Goal: Task Accomplishment & Management: Use online tool/utility

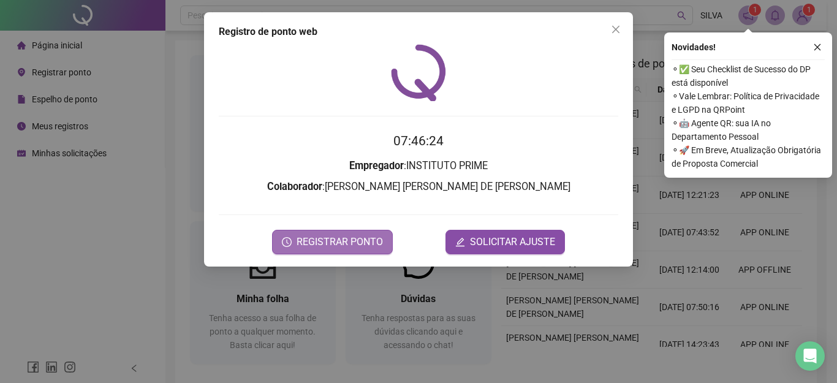
click at [325, 241] on span "REGISTRAR PONTO" at bounding box center [339, 242] width 86 height 15
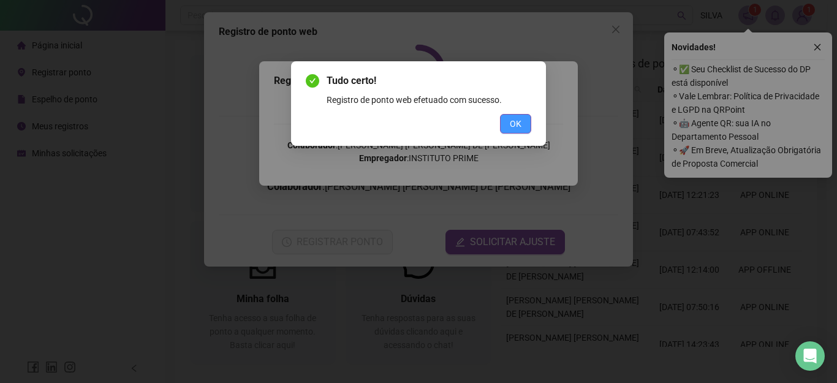
click at [517, 122] on span "OK" at bounding box center [516, 123] width 12 height 13
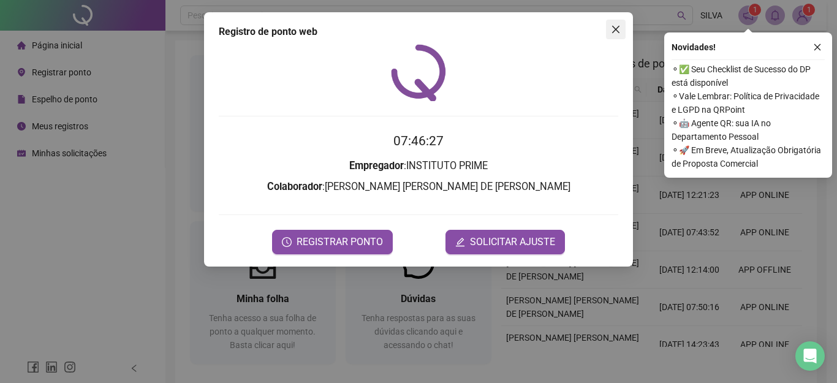
click at [614, 28] on icon "close" at bounding box center [615, 29] width 7 height 7
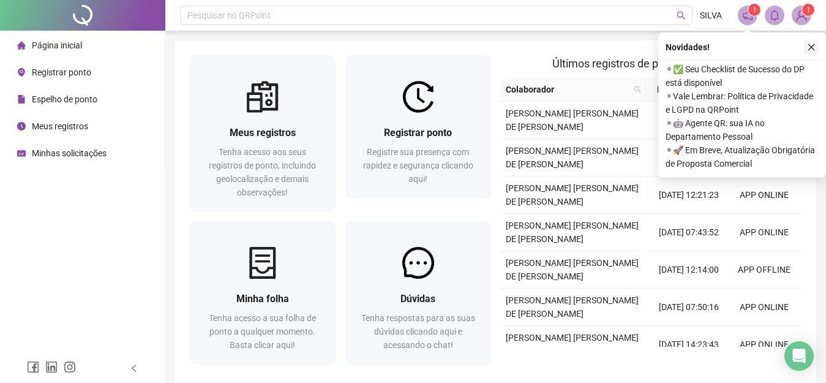
click at [804, 46] on button "button" at bounding box center [811, 47] width 15 height 15
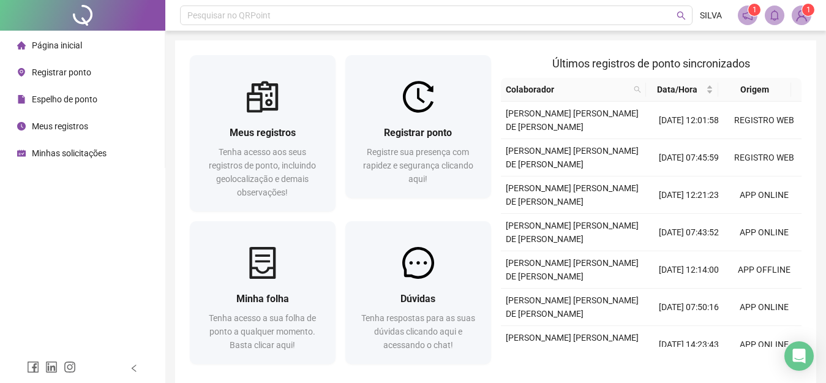
click at [799, 15] on img at bounding box center [801, 15] width 18 height 18
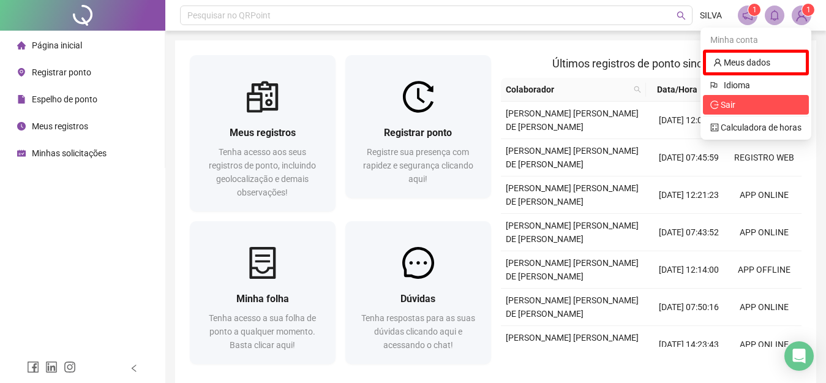
click at [724, 105] on span "Sair" at bounding box center [728, 105] width 15 height 10
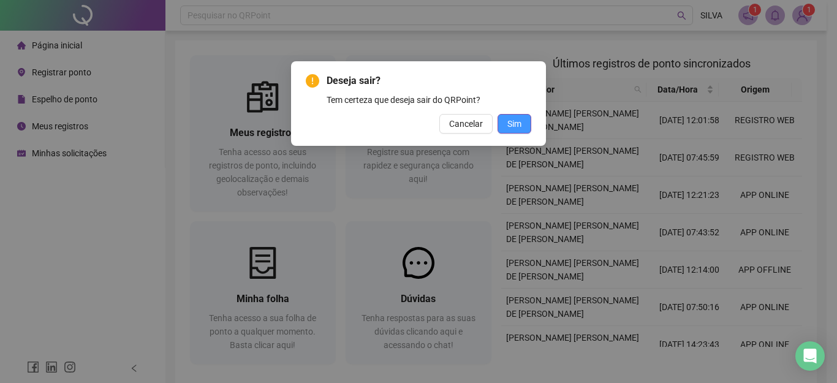
click at [511, 126] on span "Sim" at bounding box center [514, 123] width 14 height 13
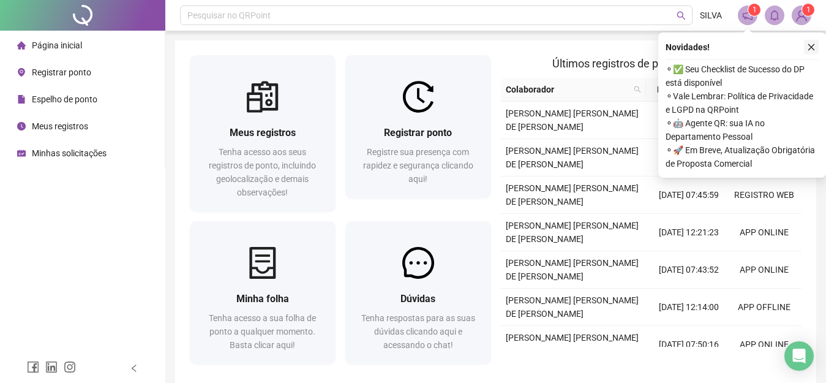
click at [811, 46] on icon "close" at bounding box center [811, 47] width 9 height 9
